Goal: Task Accomplishment & Management: Use online tool/utility

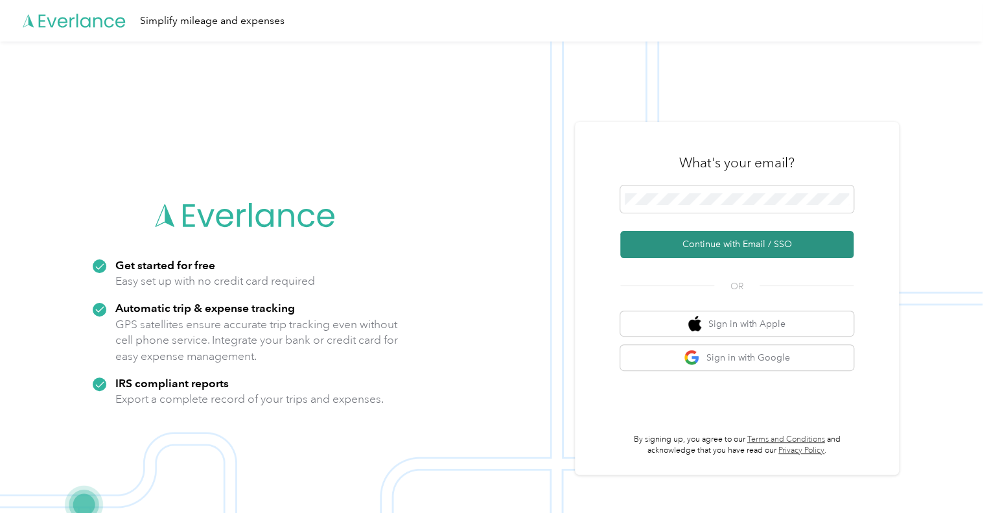
click at [732, 245] on button "Continue with Email / SSO" at bounding box center [736, 244] width 233 height 27
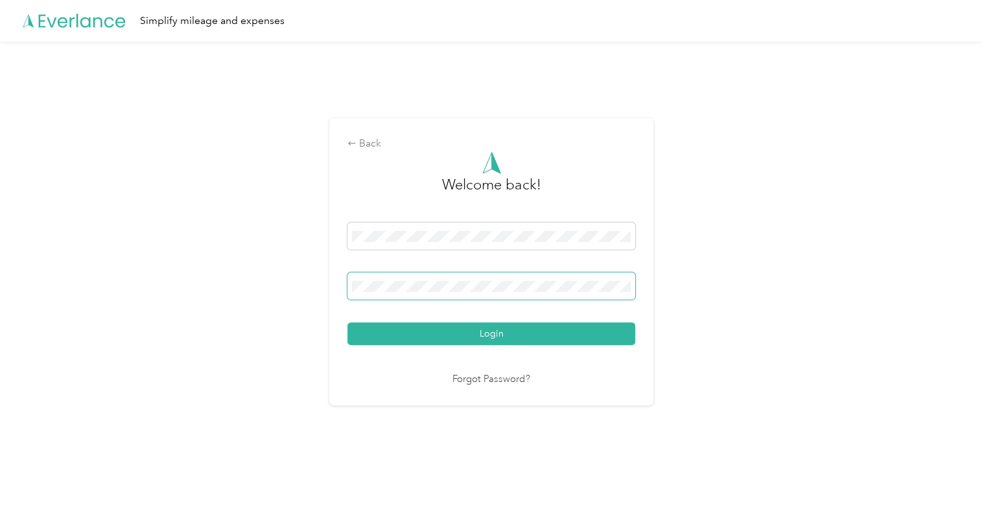
click at [347, 322] on button "Login" at bounding box center [491, 333] width 288 height 23
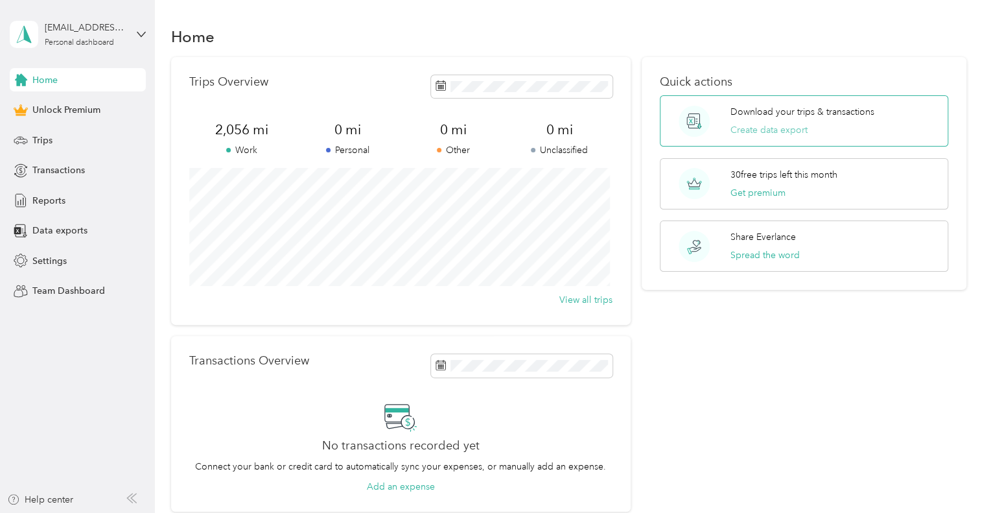
click at [754, 129] on button "Create data export" at bounding box center [769, 130] width 77 height 14
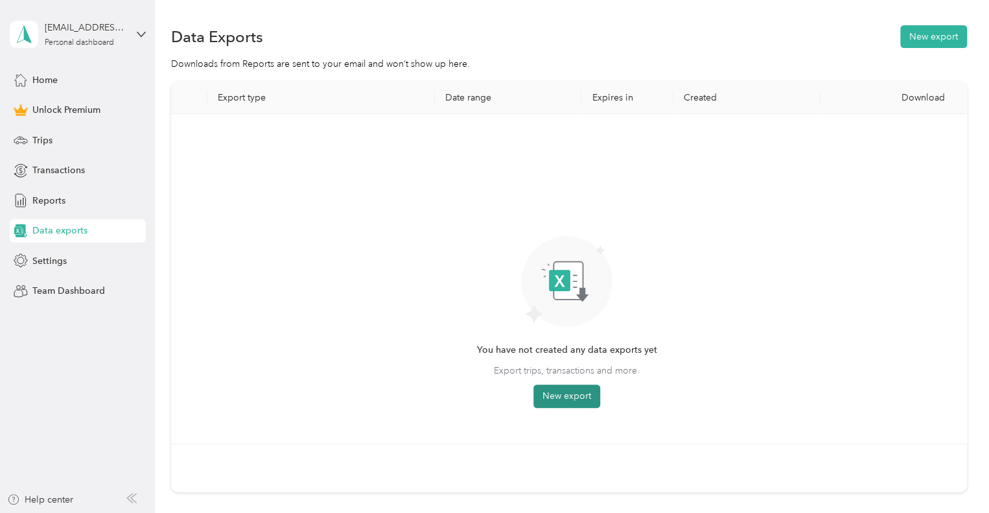
click at [549, 392] on button "New export" at bounding box center [566, 395] width 67 height 23
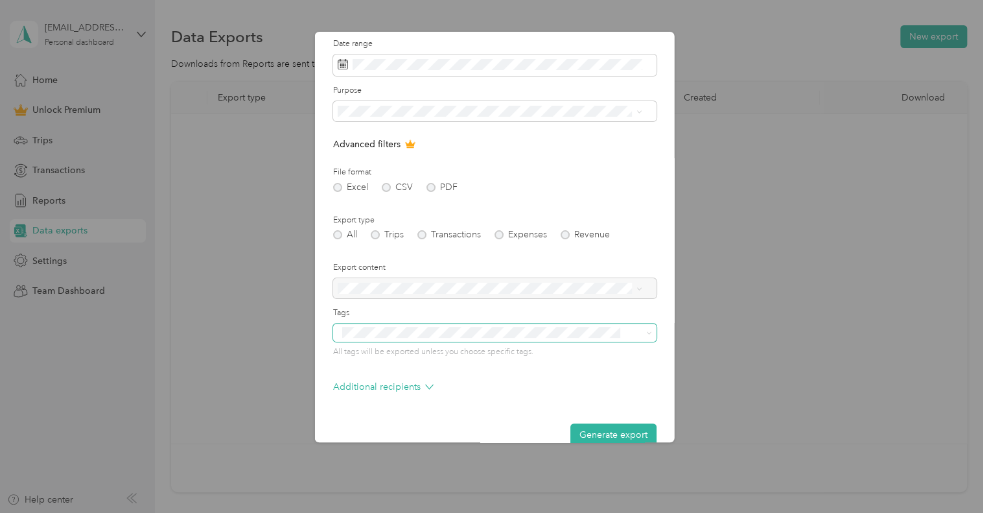
scroll to position [61, 0]
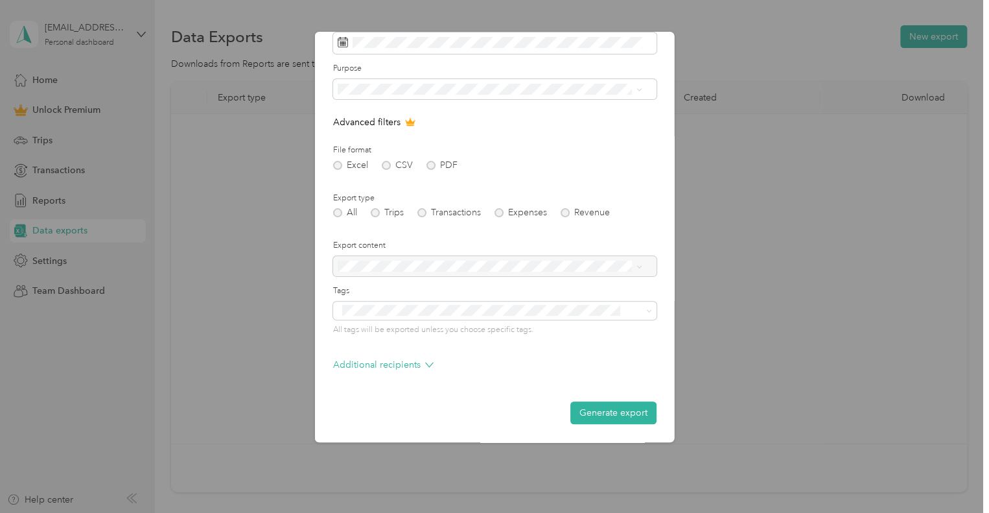
click at [602, 417] on button "Generate export" at bounding box center [613, 412] width 86 height 23
